Goal: Task Accomplishment & Management: Use online tool/utility

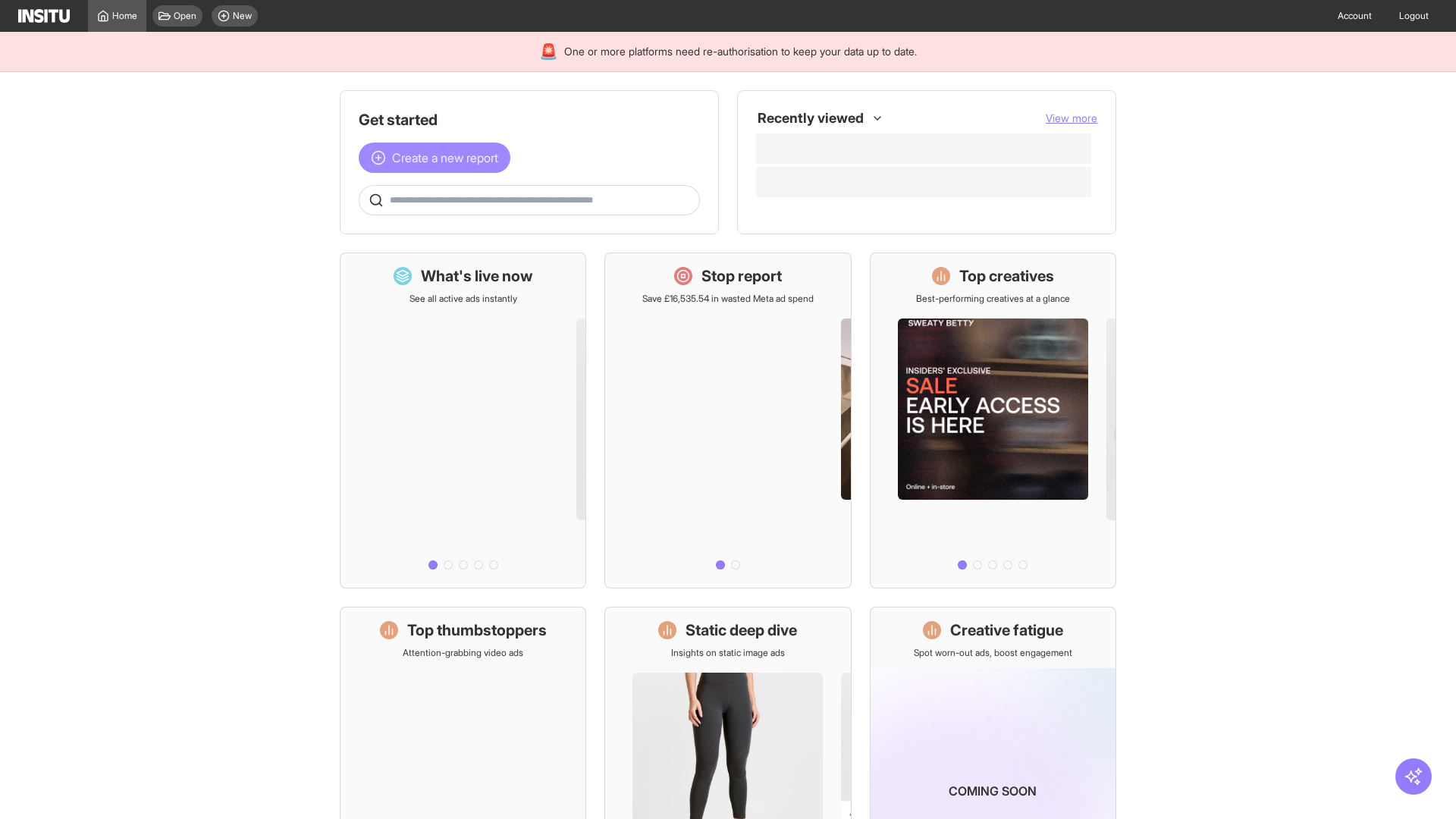
click at [438, 158] on span "Create a new report" at bounding box center [445, 157] width 106 height 18
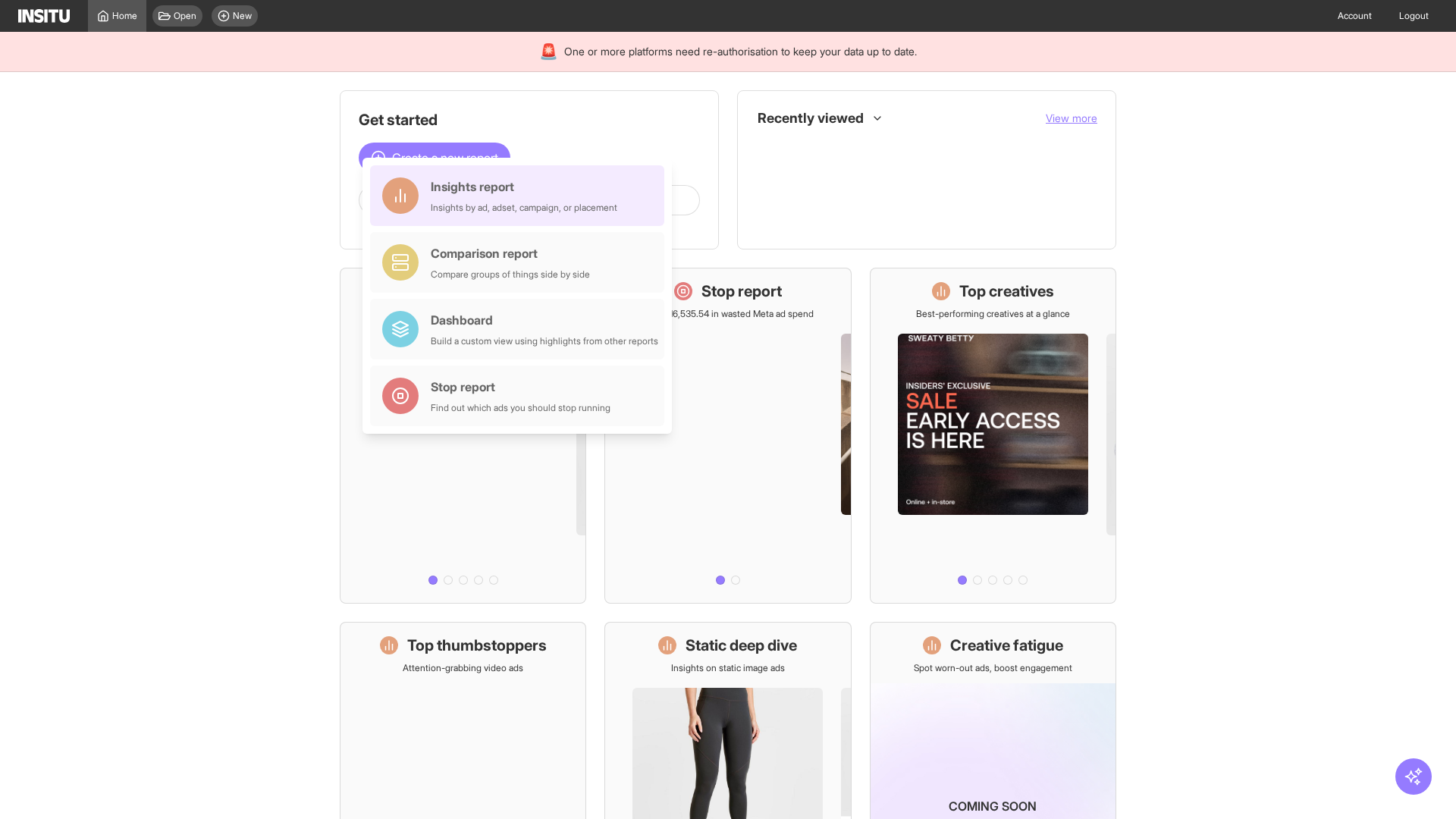
click at [521, 195] on div "Insights report Insights by ad, adset, campaign, or placement" at bounding box center [524, 195] width 186 height 36
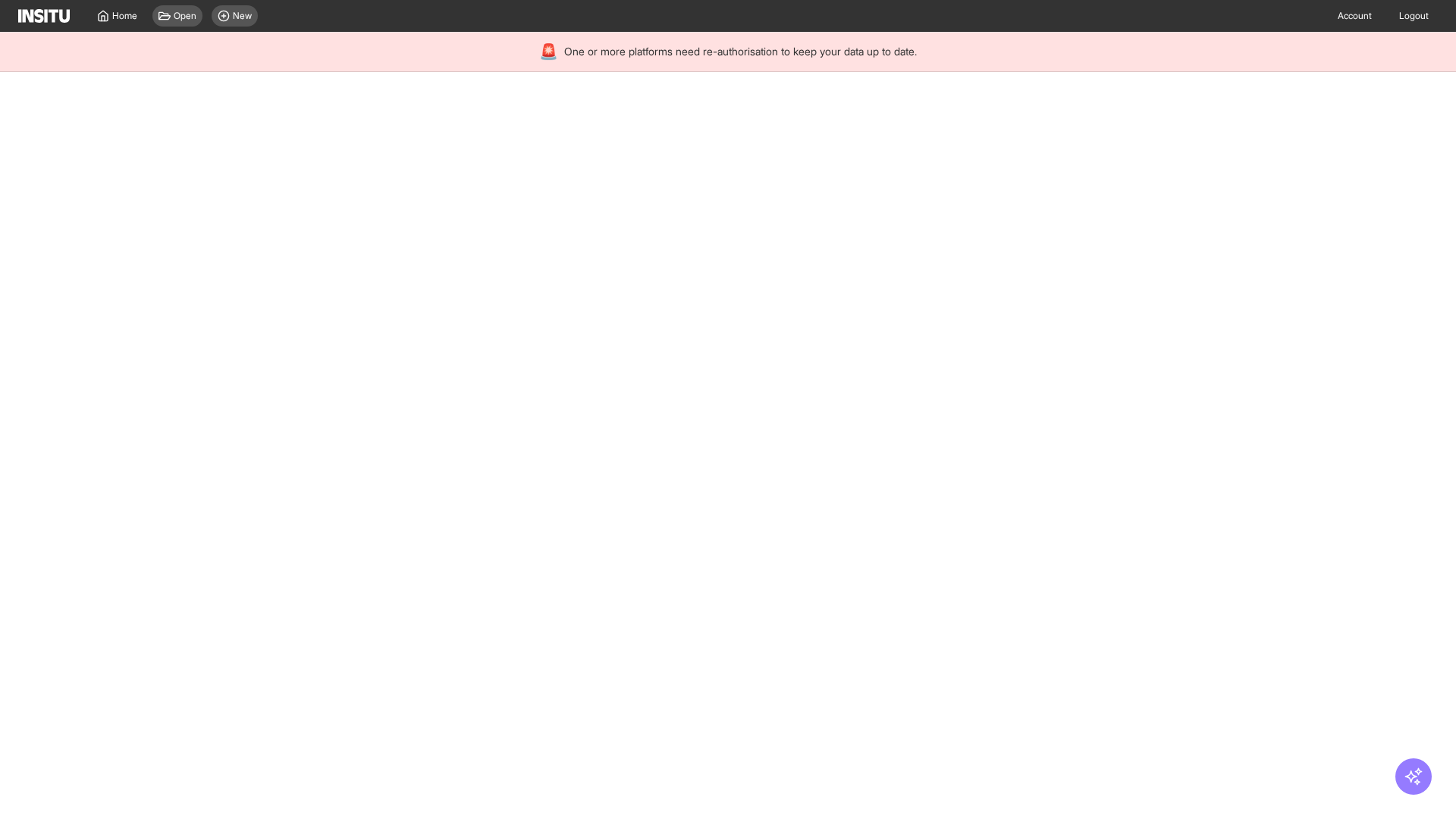
select select "**"
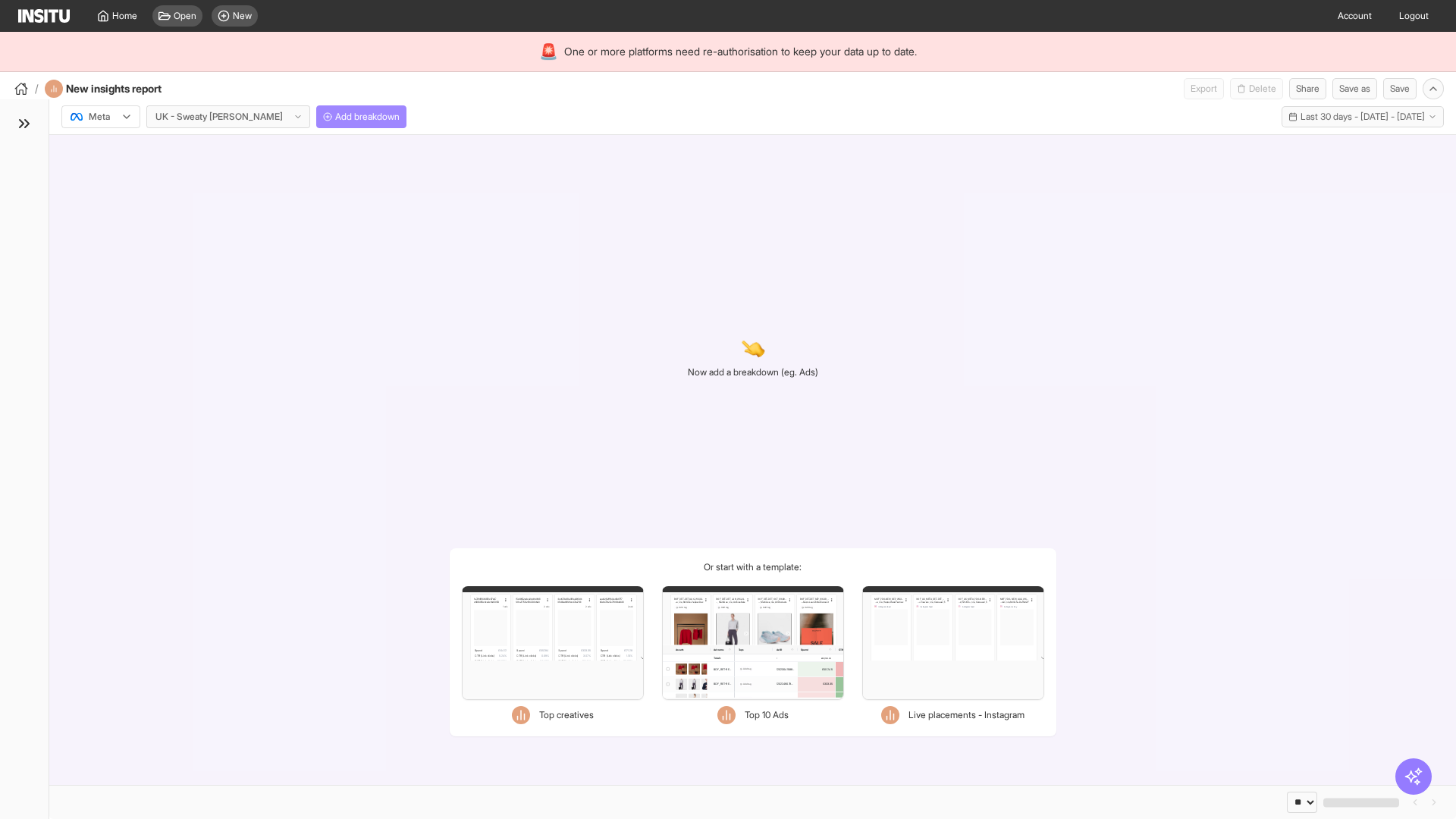
click at [335, 117] on span "Add breakdown" at bounding box center [368, 117] width 65 height 12
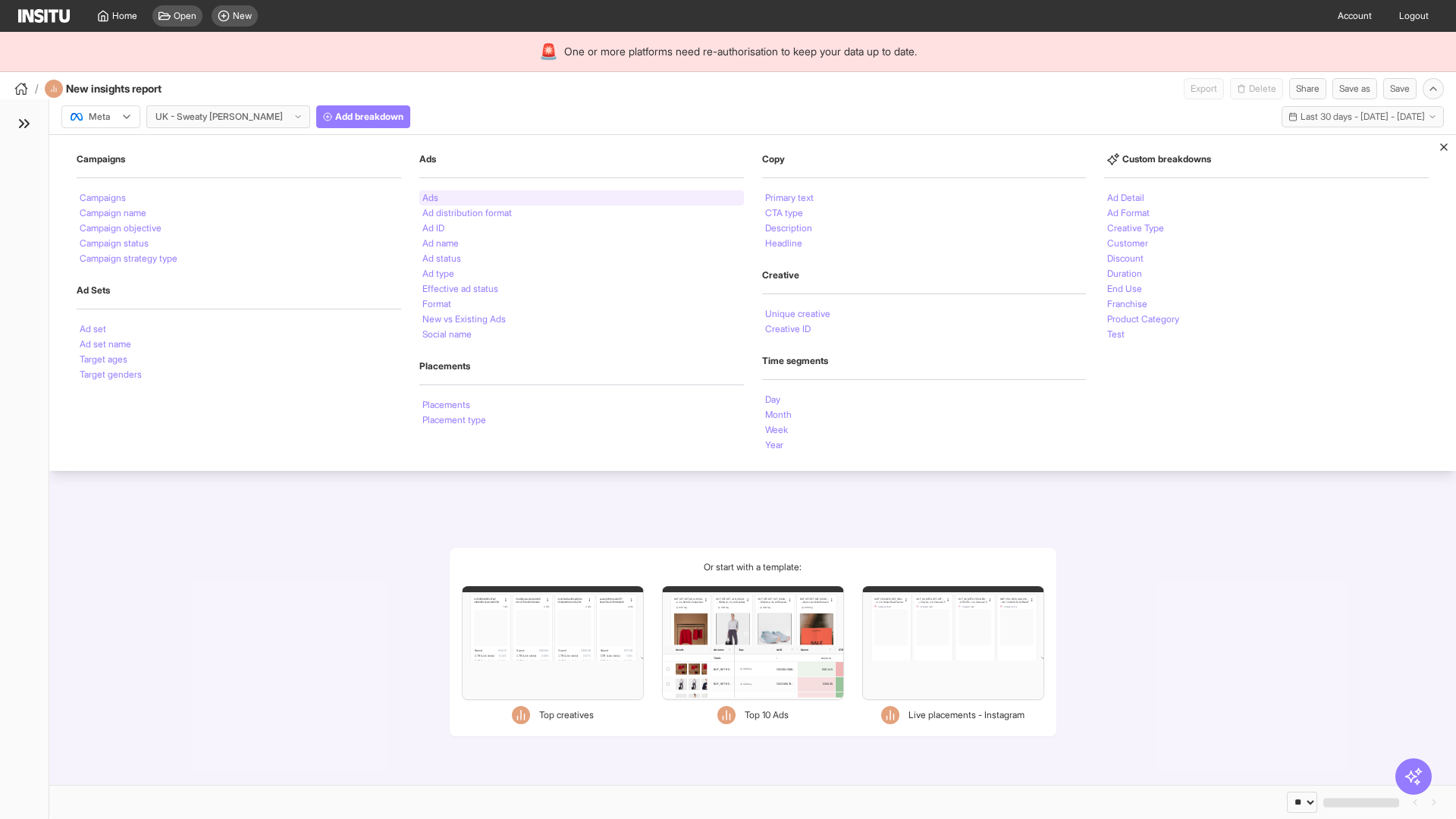
click at [430, 198] on li "Ads" at bounding box center [430, 198] width 16 height 9
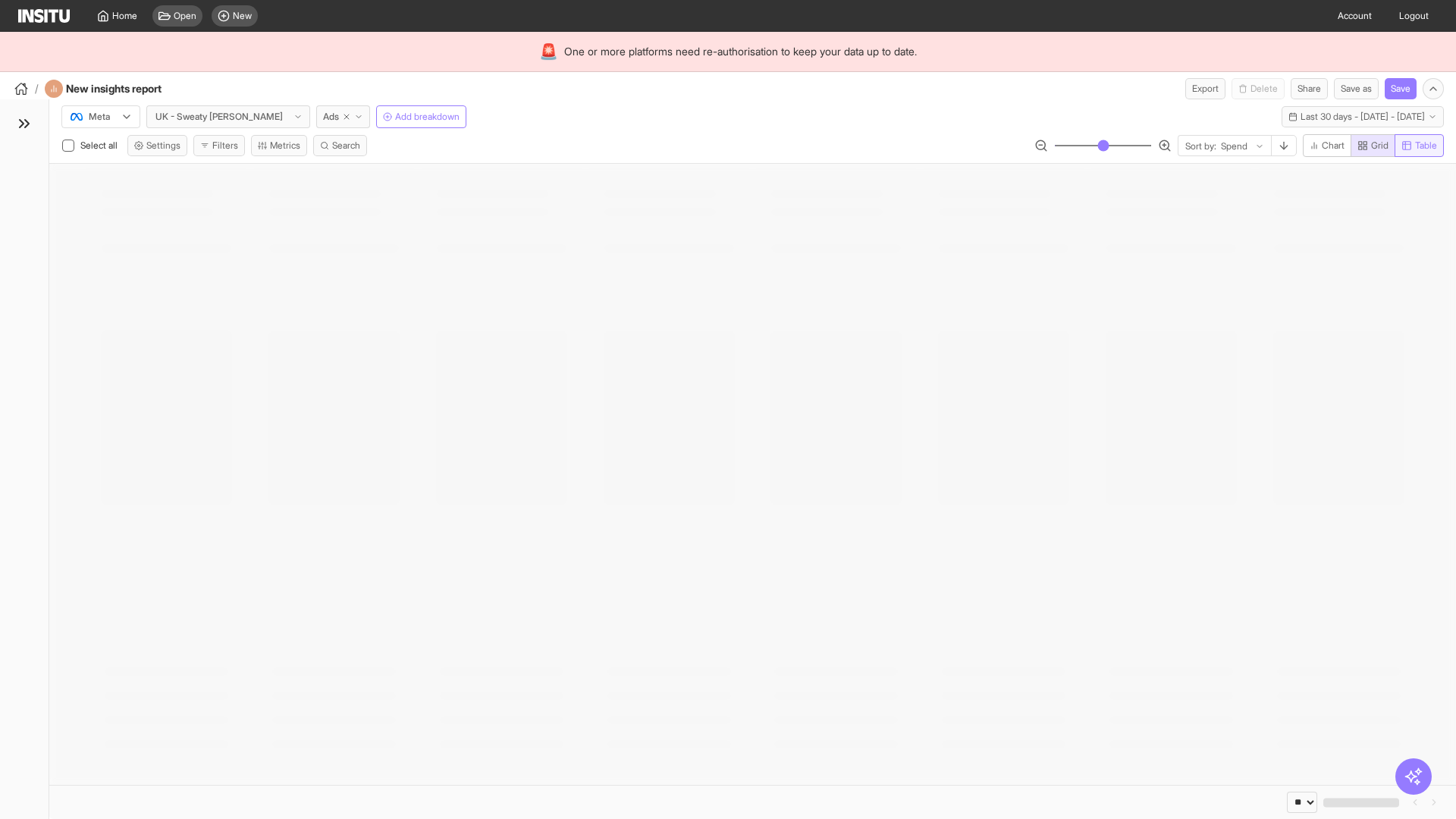
click at [1418, 146] on span "Table" at bounding box center [1425, 145] width 22 height 12
click at [1196, 88] on button "Export" at bounding box center [1206, 88] width 41 height 21
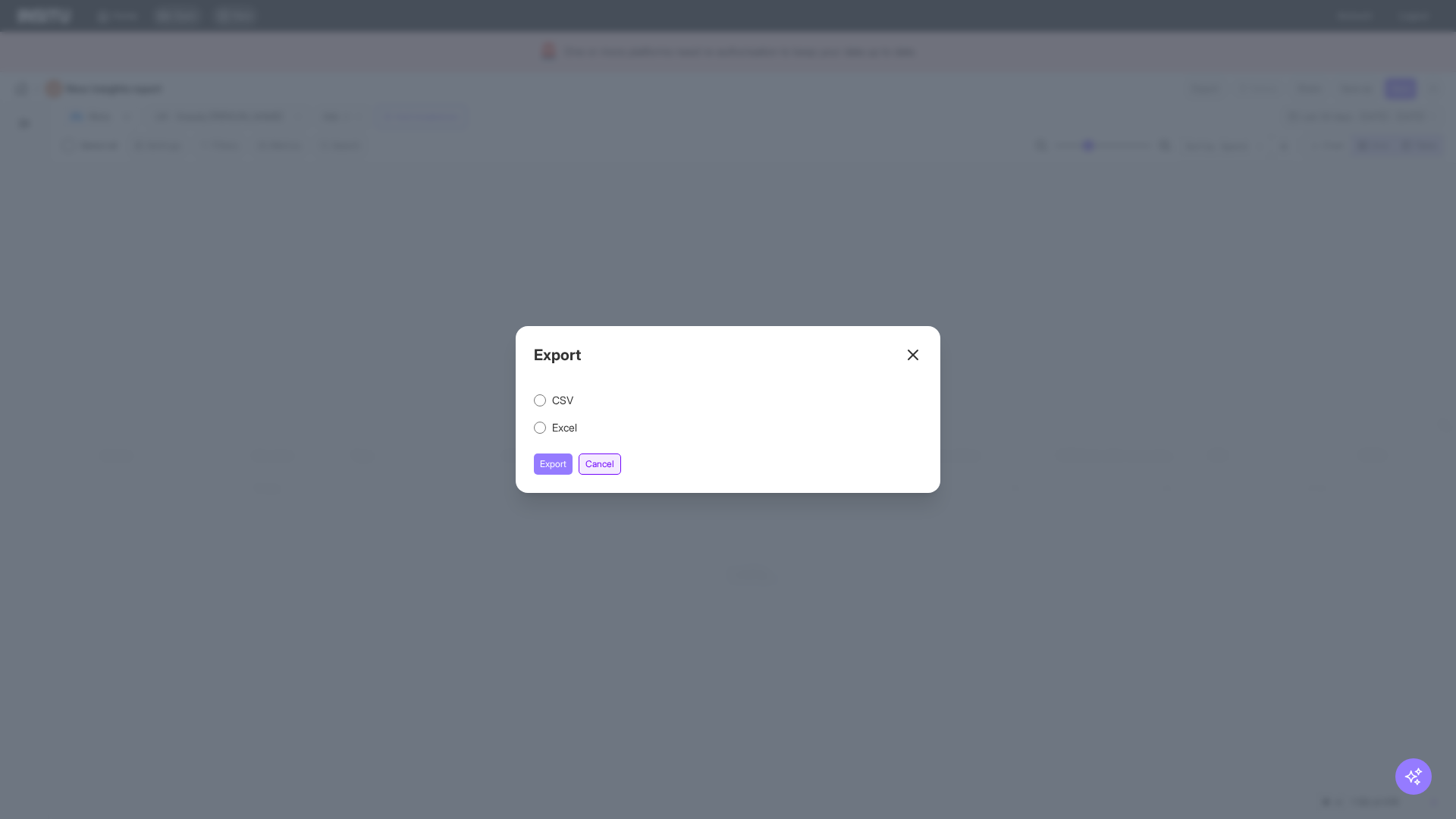
click at [602, 464] on button "Cancel" at bounding box center [600, 464] width 42 height 21
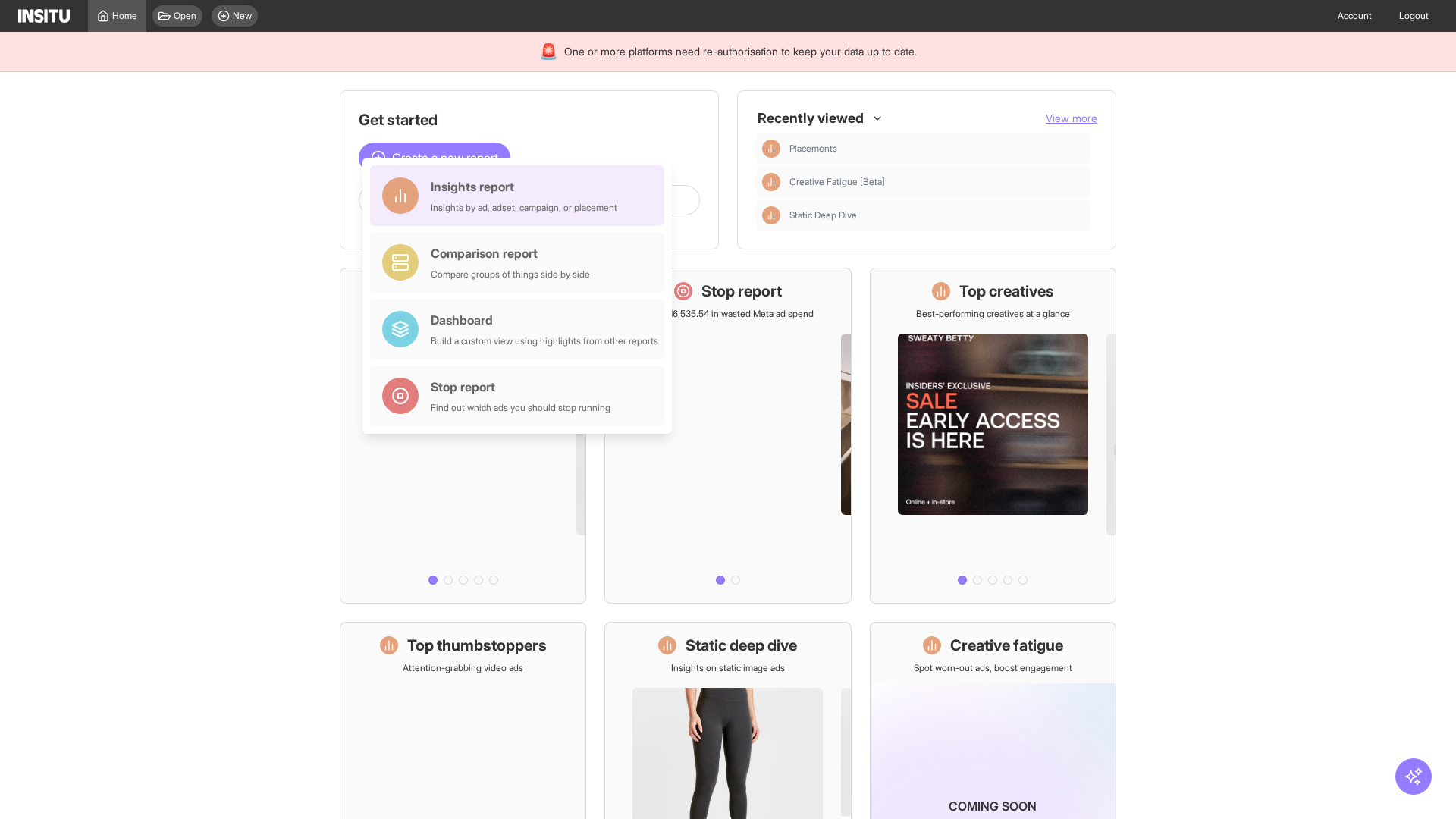
click at [521, 195] on div "Insights report Insights by ad, adset, campaign, or placement" at bounding box center [524, 195] width 186 height 36
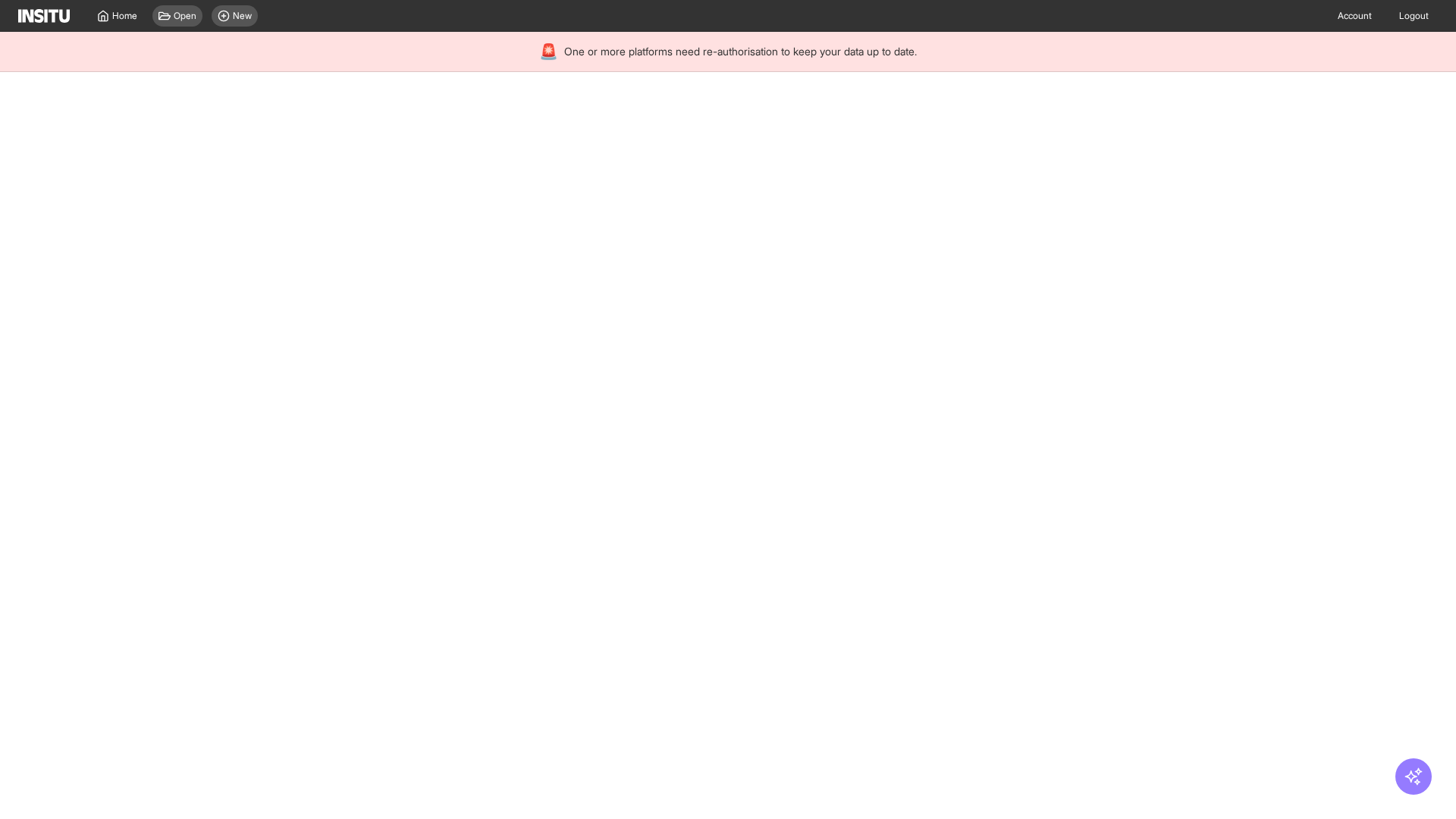
select select "**"
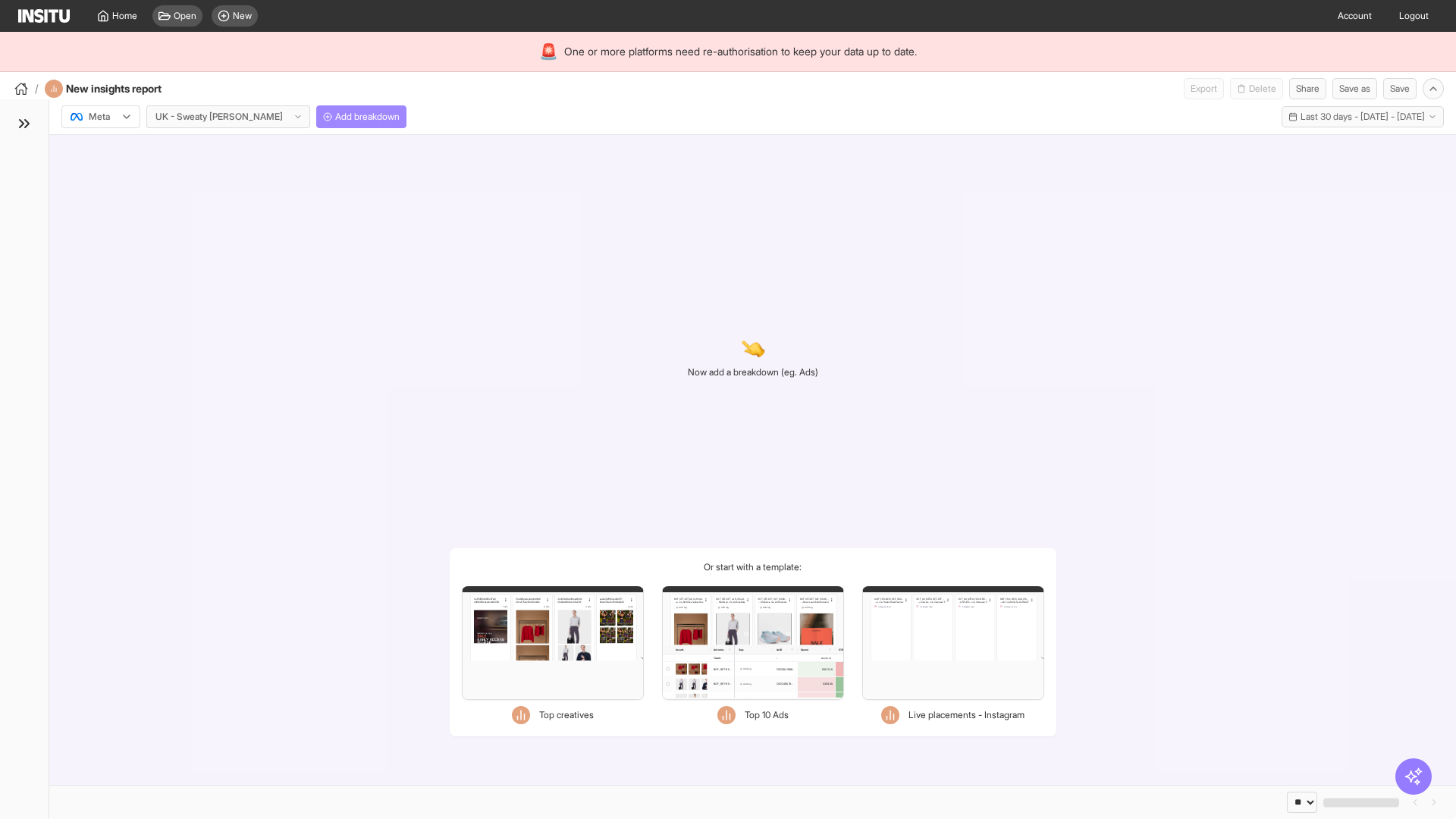
click at [335, 117] on span "Add breakdown" at bounding box center [368, 117] width 65 height 12
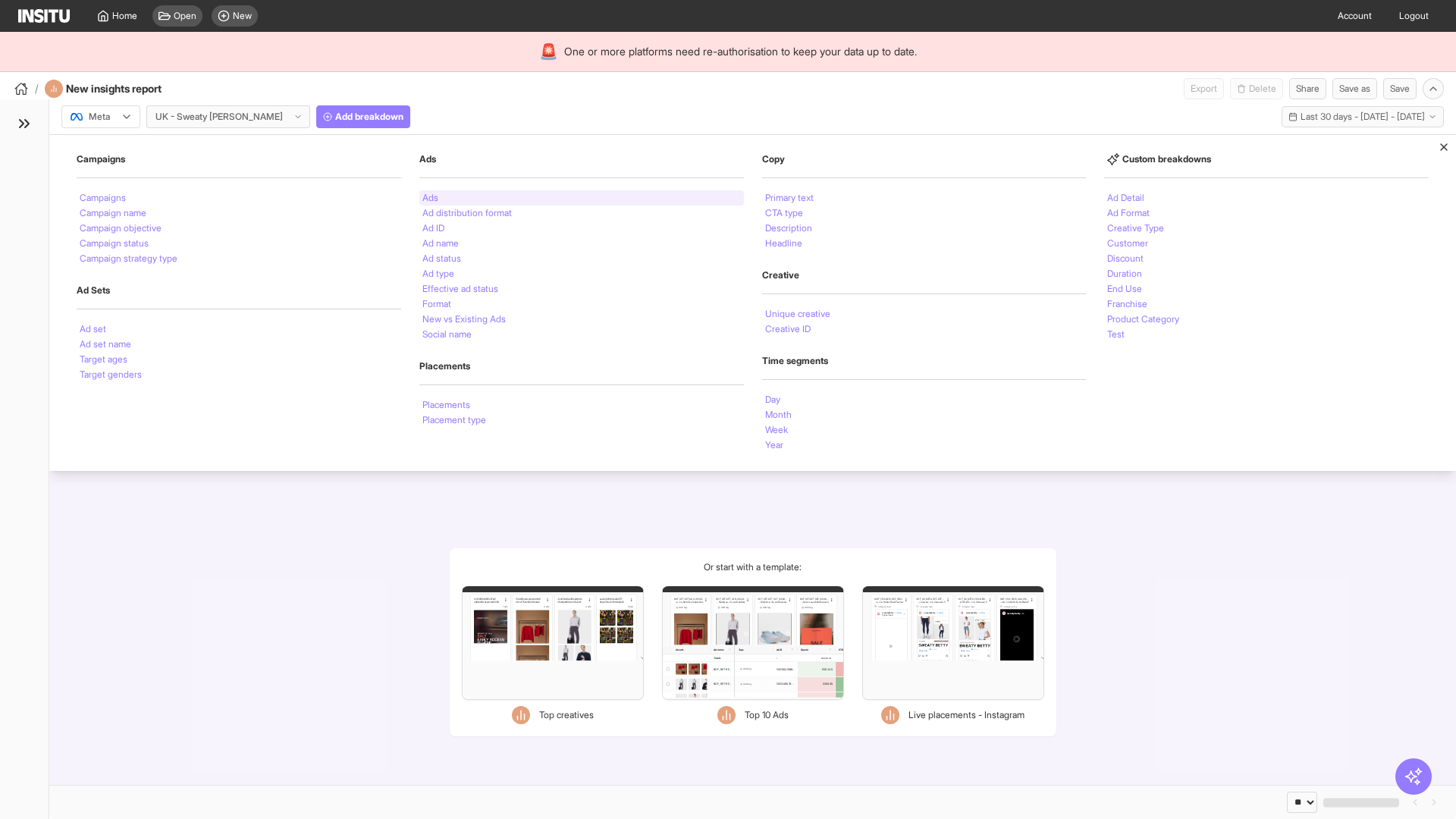
click at [430, 198] on li "Ads" at bounding box center [430, 198] width 16 height 9
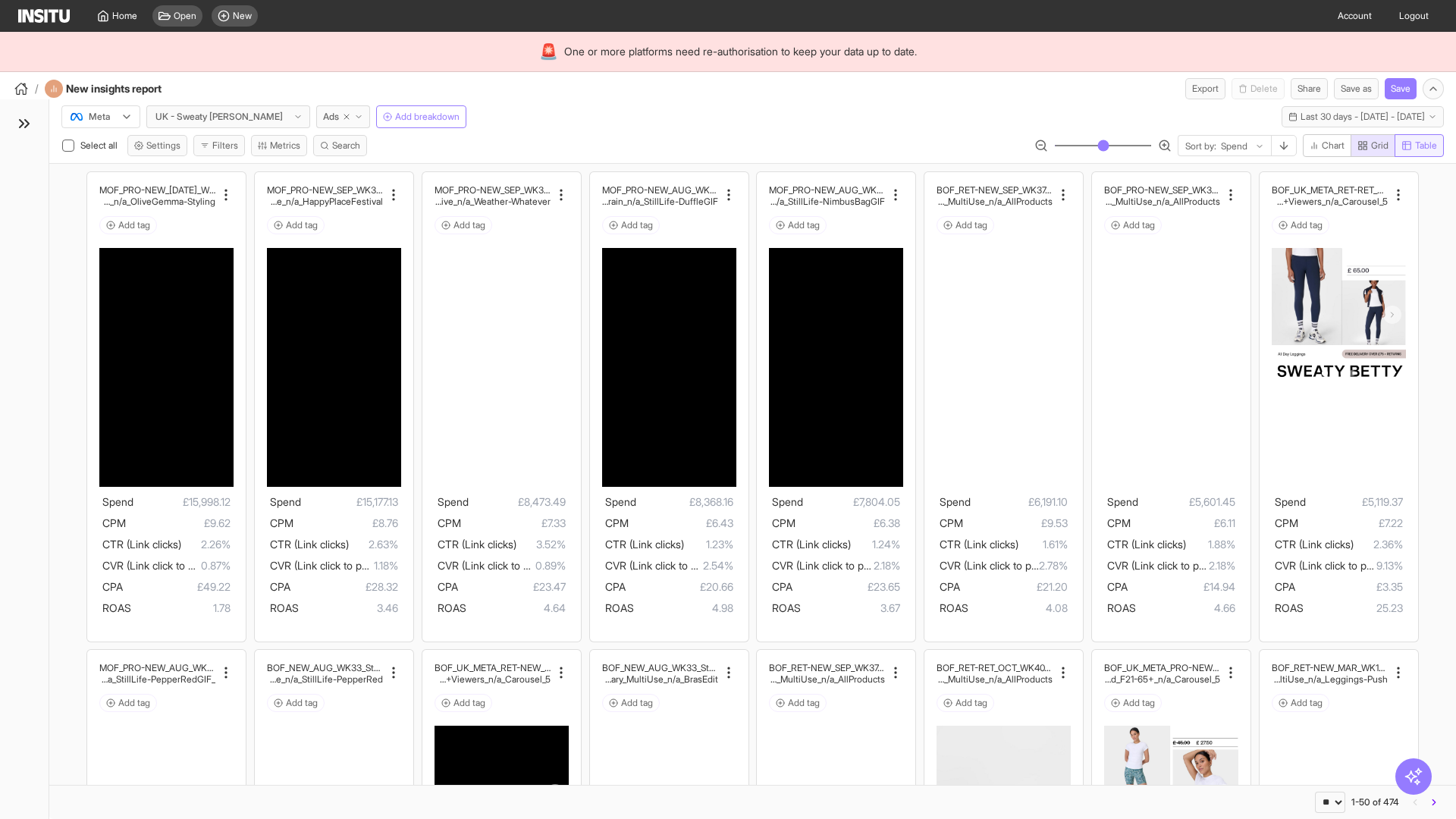
click at [1418, 146] on span "Table" at bounding box center [1425, 145] width 22 height 12
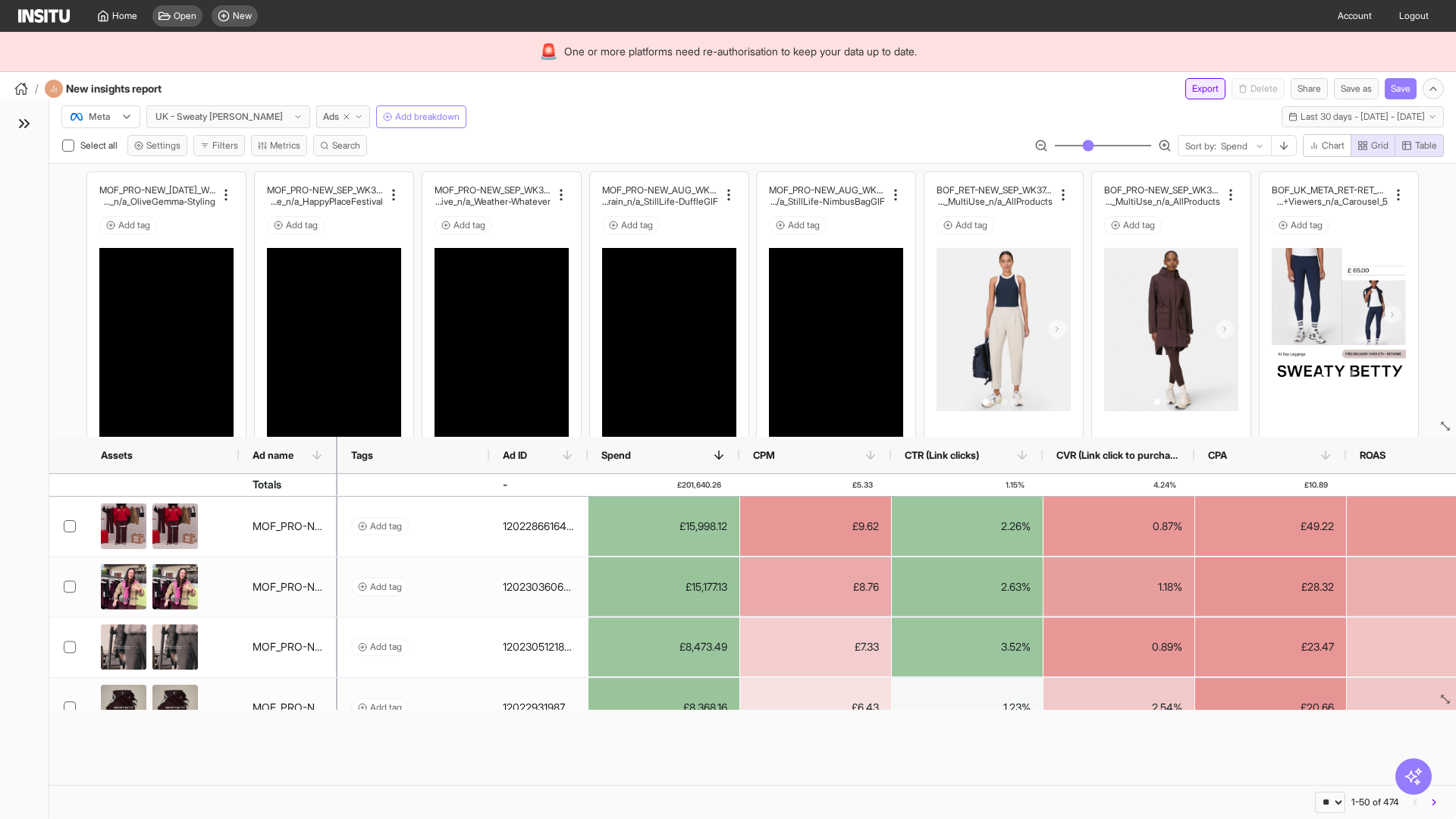
click at [1196, 88] on button "Export" at bounding box center [1206, 88] width 41 height 21
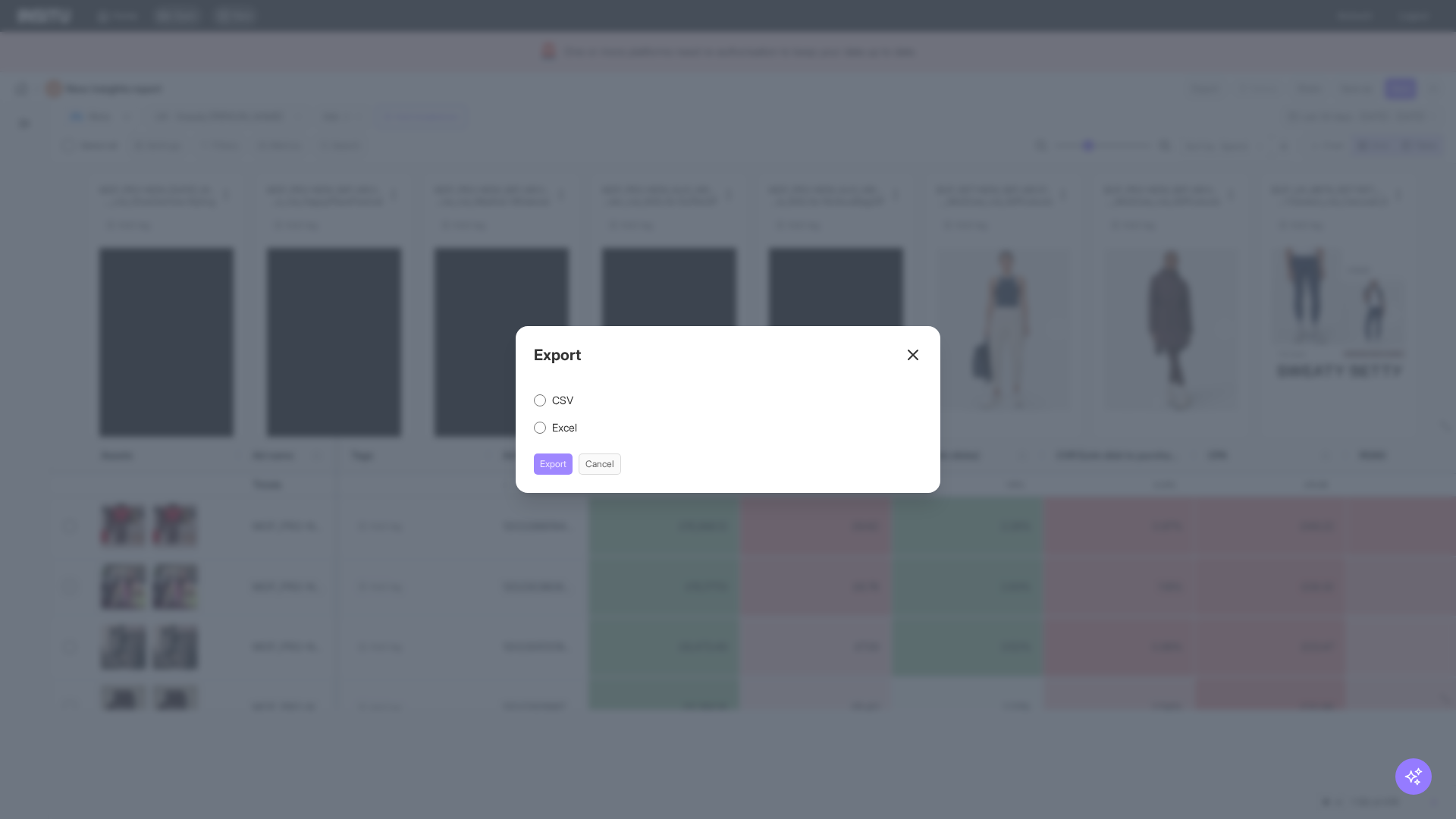
click at [553, 464] on button "Export" at bounding box center [553, 464] width 39 height 21
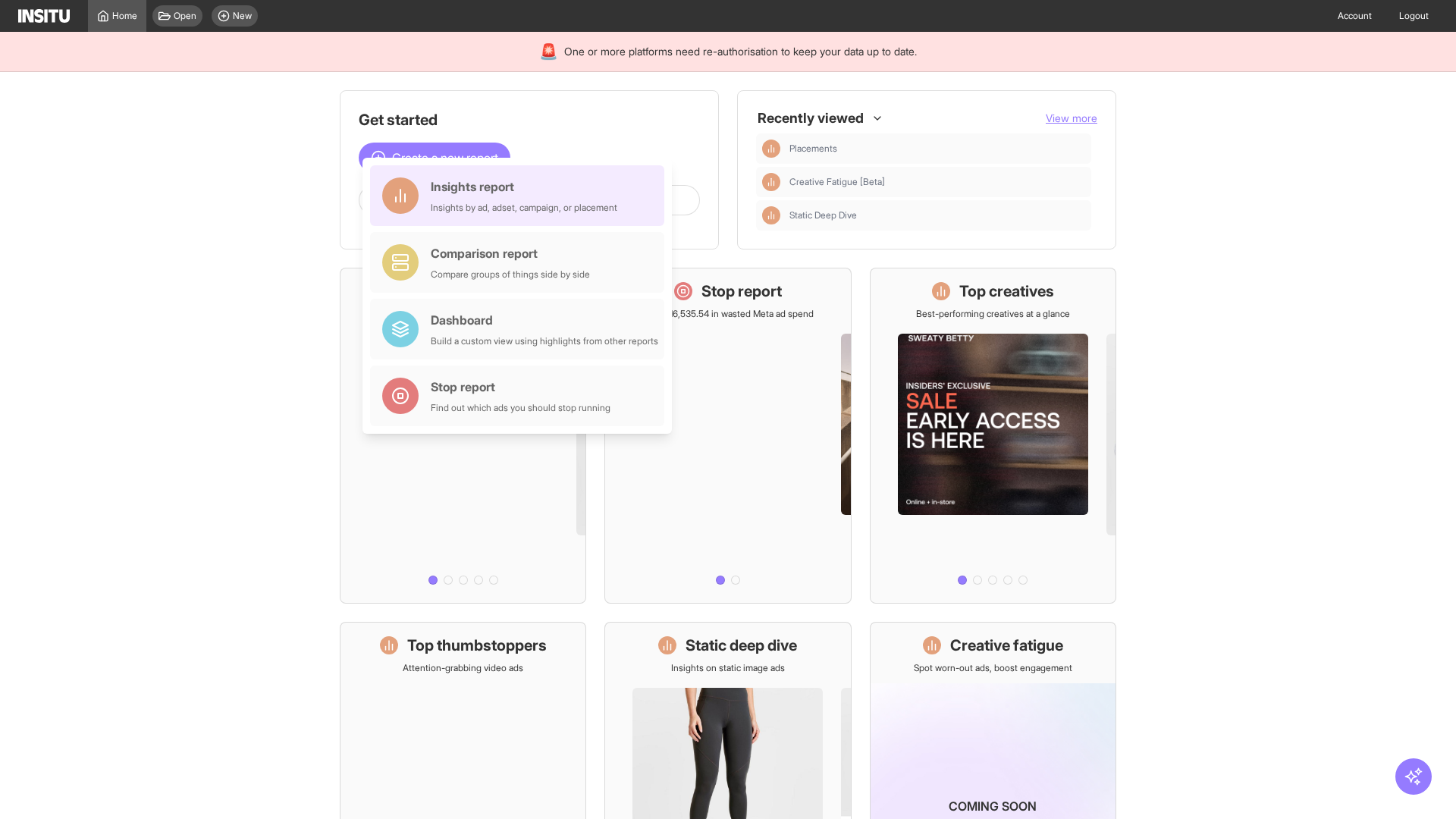
click at [521, 195] on div "Insights report Insights by ad, adset, campaign, or placement" at bounding box center [524, 195] width 186 height 36
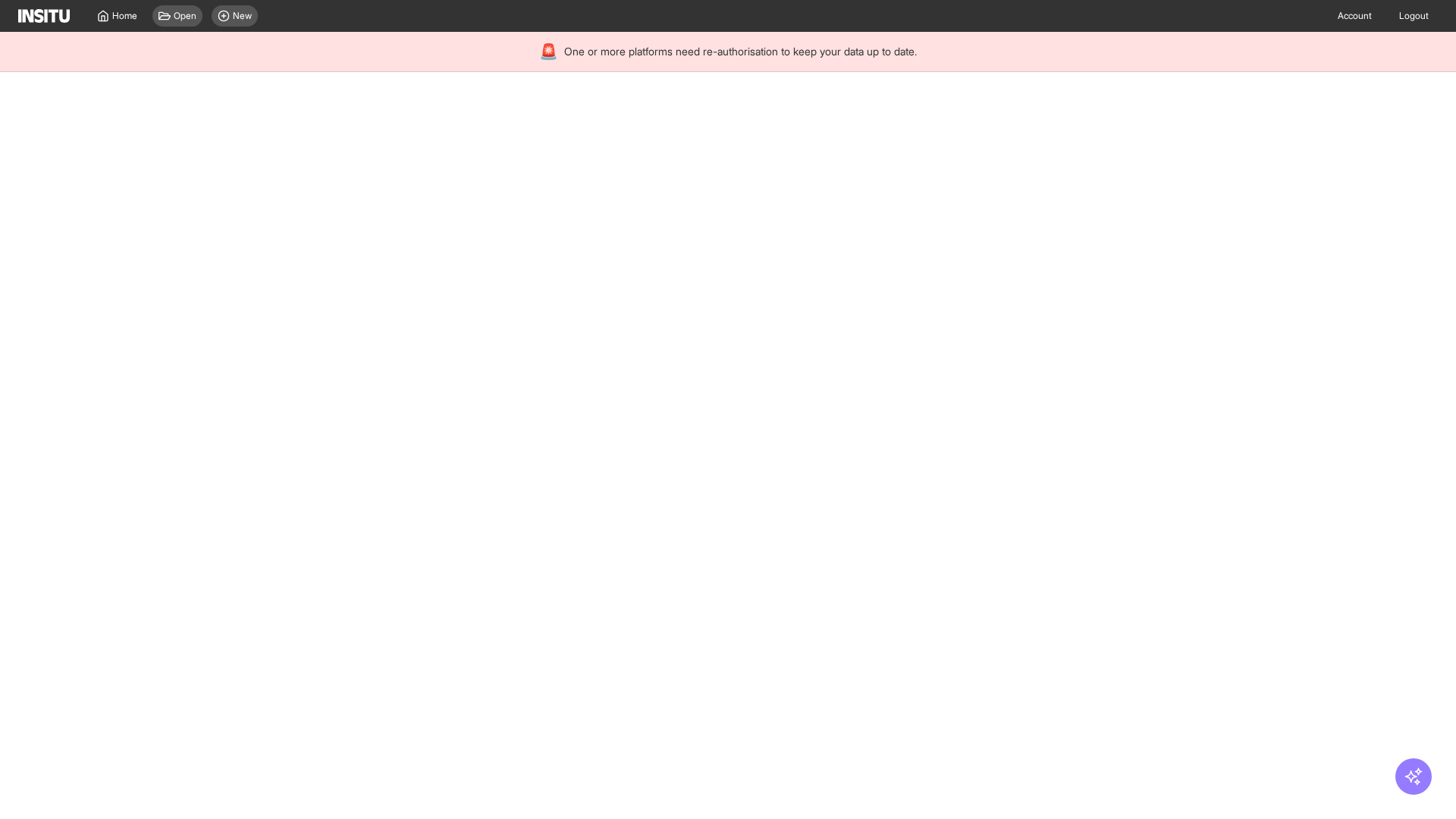
select select "**"
